Goal: Task Accomplishment & Management: Use online tool/utility

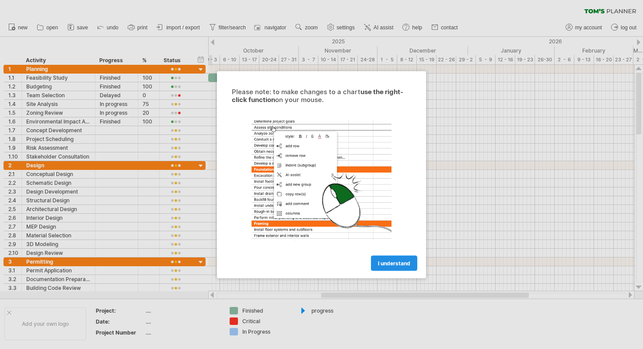
click at [395, 262] on span "I understand" at bounding box center [394, 262] width 32 height 7
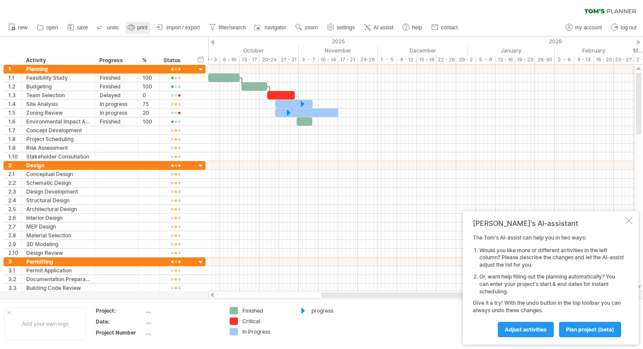
click at [141, 29] on span "print" at bounding box center [142, 27] width 10 height 6
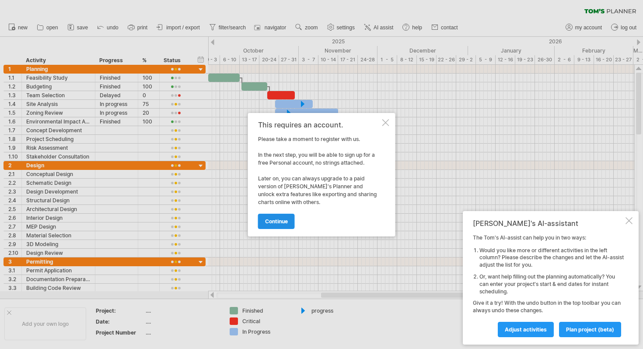
click at [283, 216] on link "continue" at bounding box center [276, 220] width 37 height 15
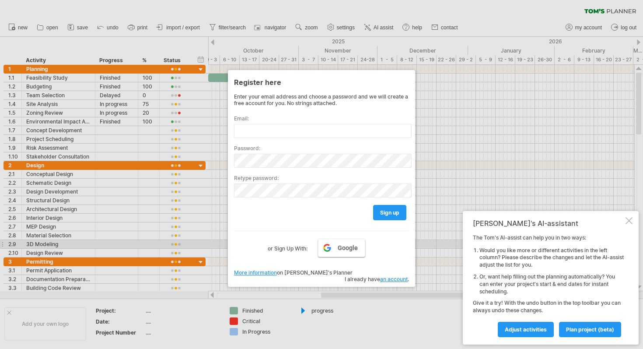
click at [331, 245] on link "Google" at bounding box center [341, 247] width 47 height 18
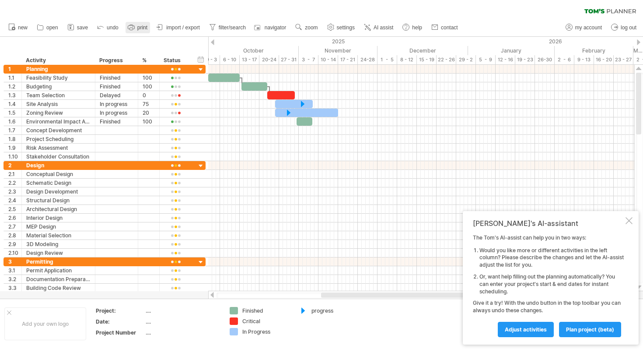
click at [145, 28] on span "print" at bounding box center [142, 27] width 10 height 6
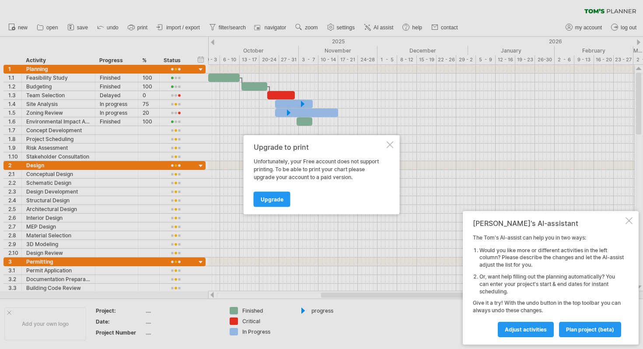
click at [391, 147] on div at bounding box center [390, 144] width 7 height 7
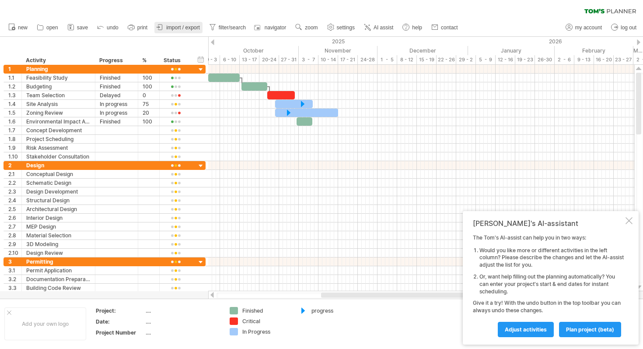
click at [181, 29] on span "import / export" at bounding box center [183, 27] width 34 height 6
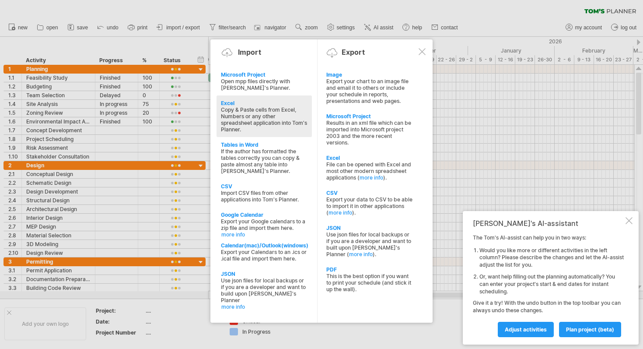
click at [258, 120] on div "Copy & Paste cells from Excel, Numbers or any other spreadsheet application int…" at bounding box center [264, 119] width 87 height 26
type textarea "**********"
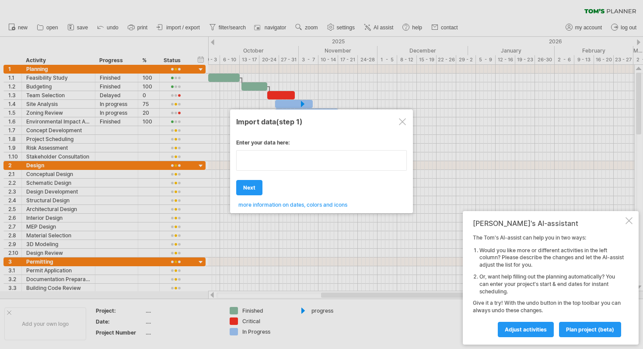
click at [262, 164] on textarea at bounding box center [321, 160] width 171 height 21
type textarea "**********"
click at [257, 183] on div "Enter your data here: Your data: Weekend days ' mon tue Hide weekend days" at bounding box center [321, 170] width 171 height 75
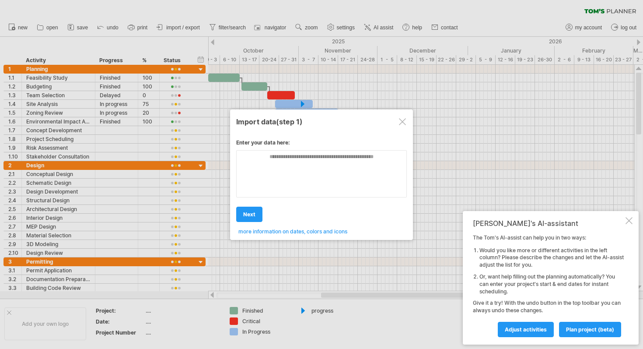
click at [404, 118] on div at bounding box center [402, 121] width 7 height 7
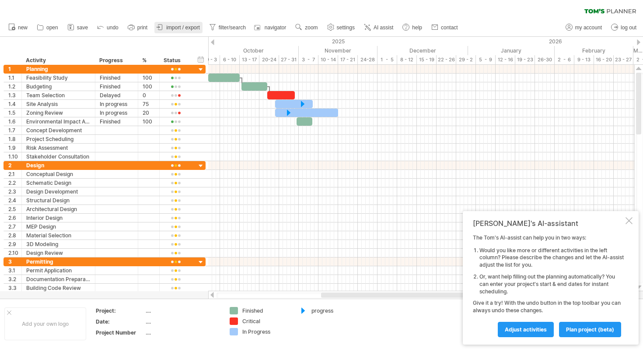
click at [185, 24] on link "import / export" at bounding box center [178, 27] width 48 height 11
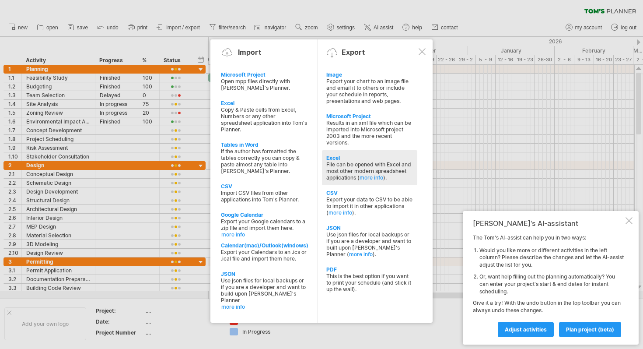
click at [346, 178] on div "Excel File can be opened with Excel and most other modern spreadsheet applicati…" at bounding box center [369, 167] width 95 height 35
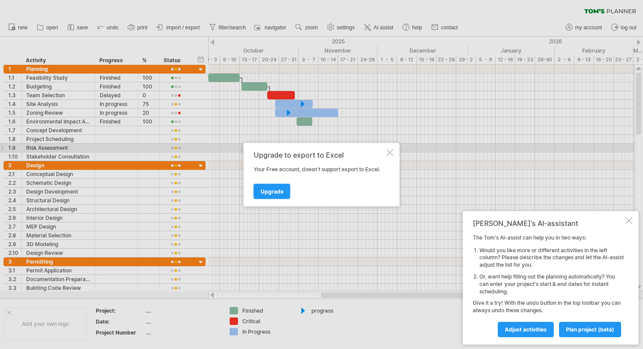
click at [387, 153] on div at bounding box center [390, 152] width 7 height 7
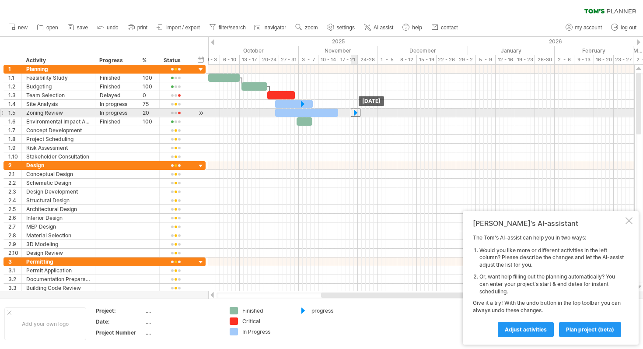
drag, startPoint x: 288, startPoint y: 112, endPoint x: 354, endPoint y: 112, distance: 66.0
click at [354, 112] on div at bounding box center [356, 112] width 10 height 8
click at [357, 112] on div at bounding box center [355, 112] width 9 height 8
drag, startPoint x: 328, startPoint y: 113, endPoint x: 344, endPoint y: 116, distance: 16.5
click at [344, 116] on div at bounding box center [322, 112] width 63 height 8
